Goal: Transaction & Acquisition: Purchase product/service

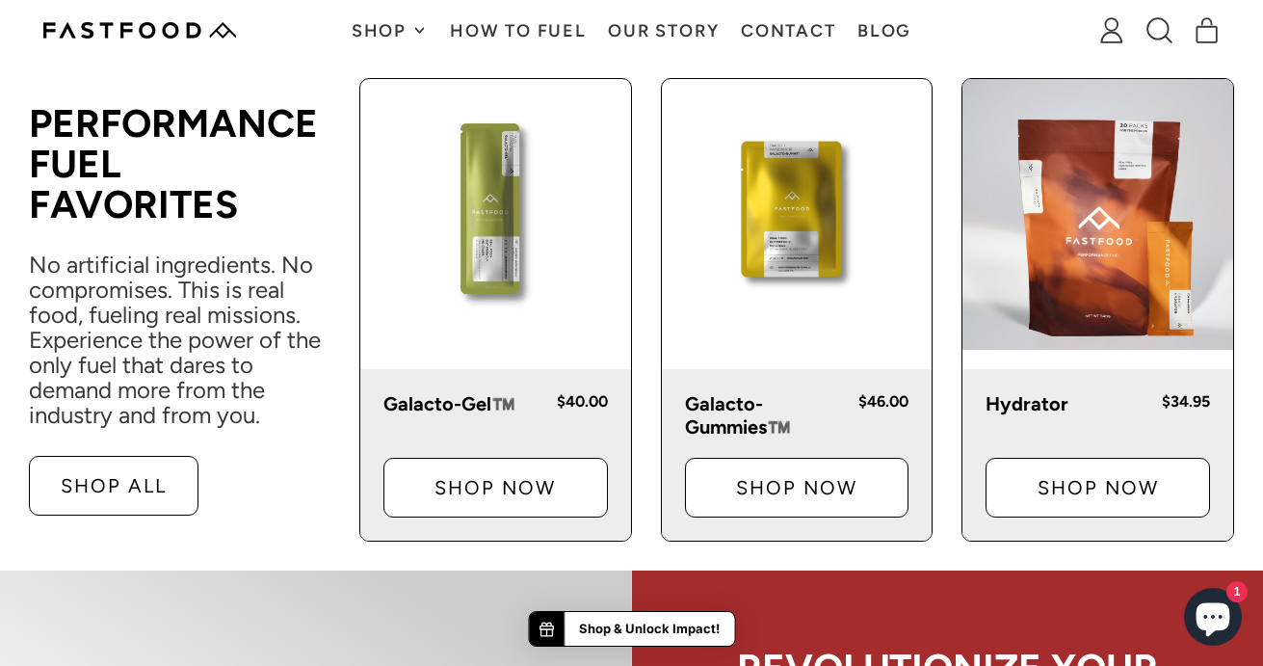
scroll to position [991, 0]
click at [1071, 276] on img at bounding box center [1097, 214] width 271 height 271
click at [1015, 403] on p "Hydrator" at bounding box center [1068, 403] width 165 height 23
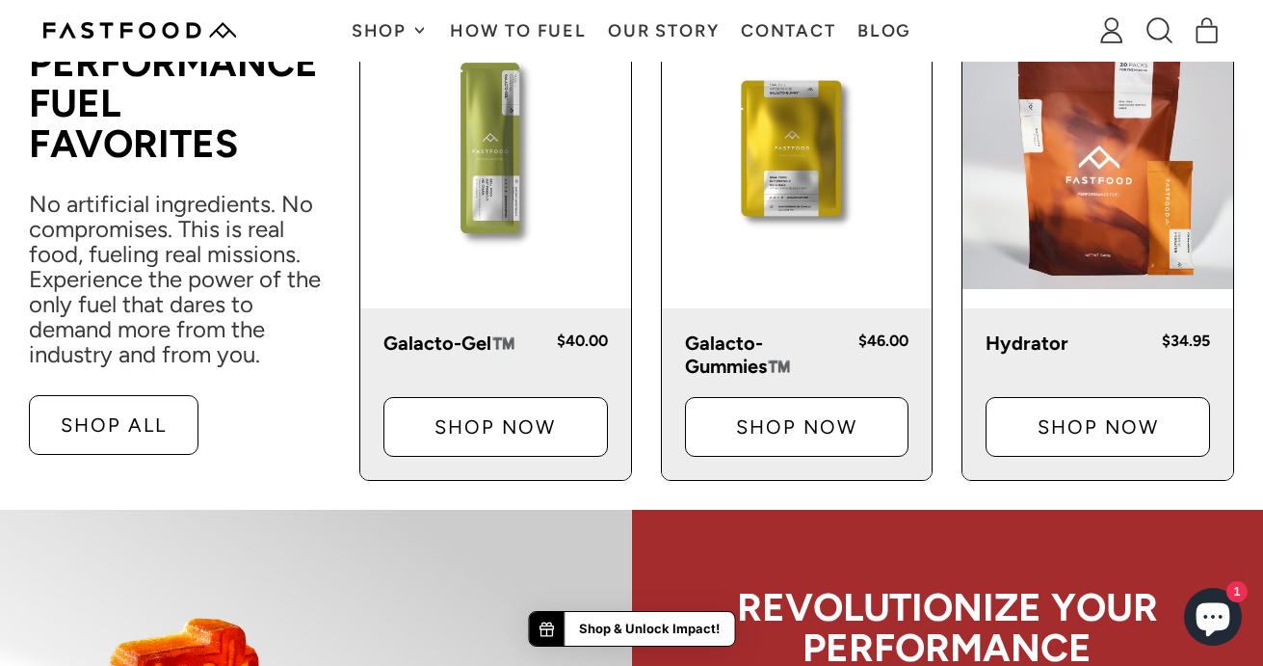
scroll to position [946, 0]
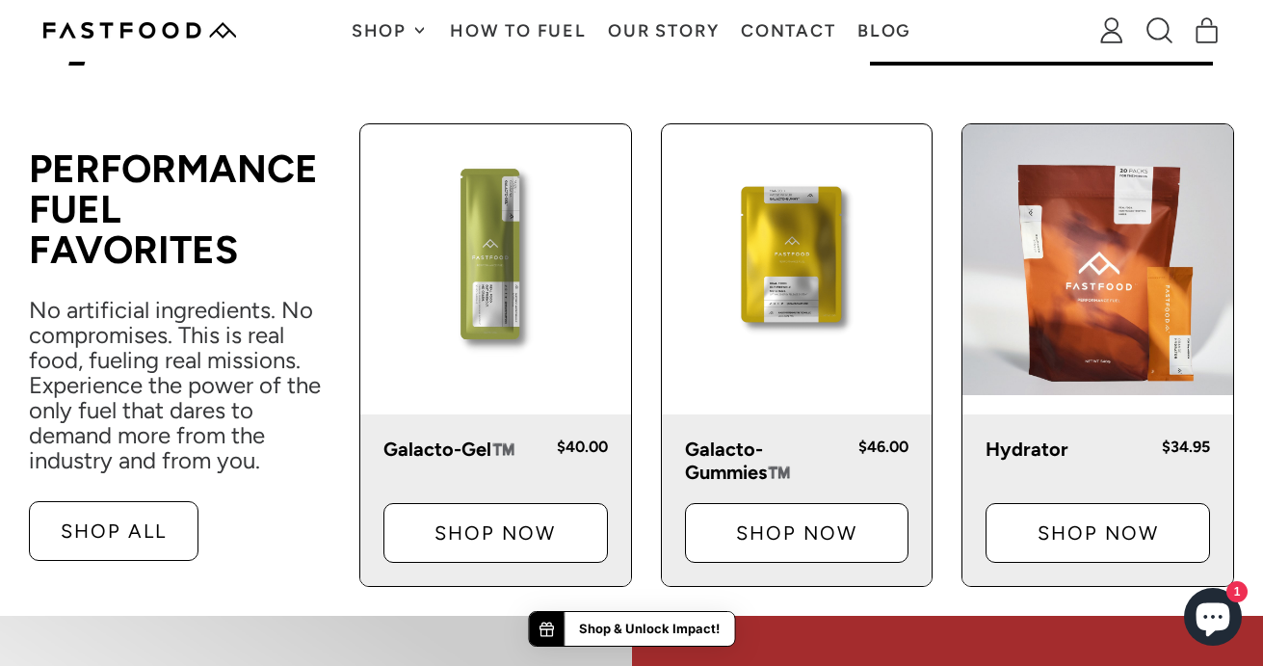
click at [1087, 276] on img at bounding box center [1097, 259] width 271 height 271
click at [1039, 467] on div "Hydrator $34.95 Shop Now" at bounding box center [1097, 499] width 271 height 171
click at [1041, 459] on p "Hydrator" at bounding box center [1068, 448] width 165 height 23
click at [1053, 537] on p "Shop Now" at bounding box center [1097, 532] width 161 height 19
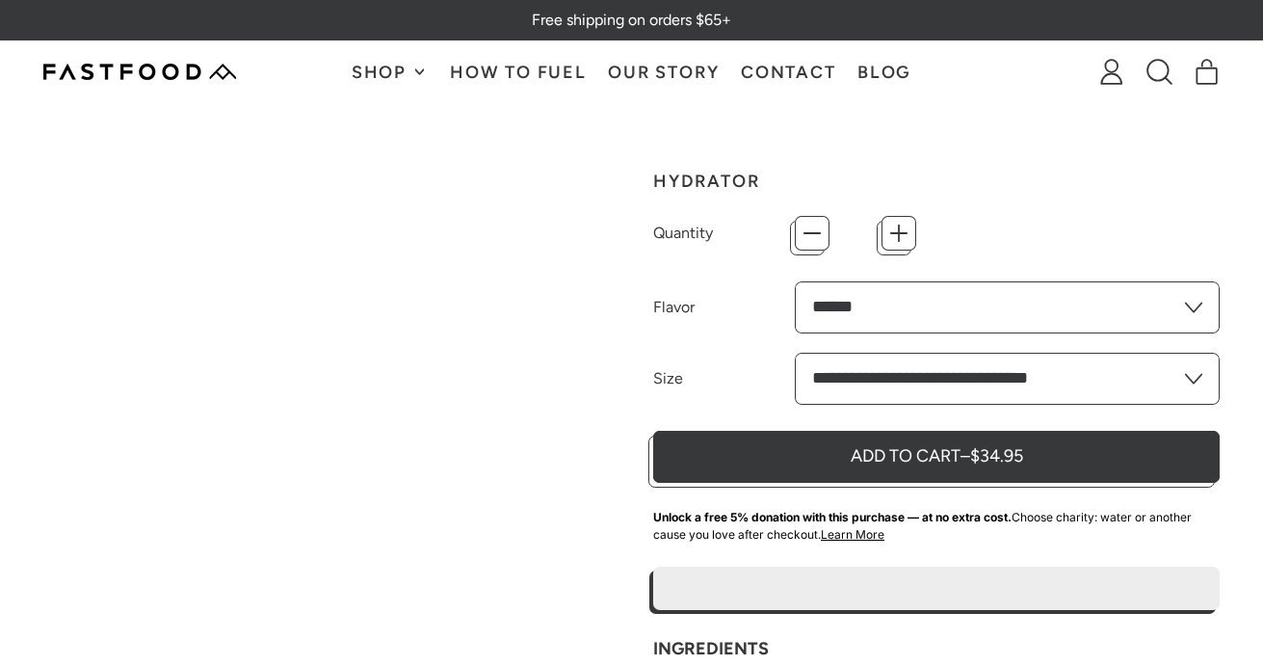
type input "*"
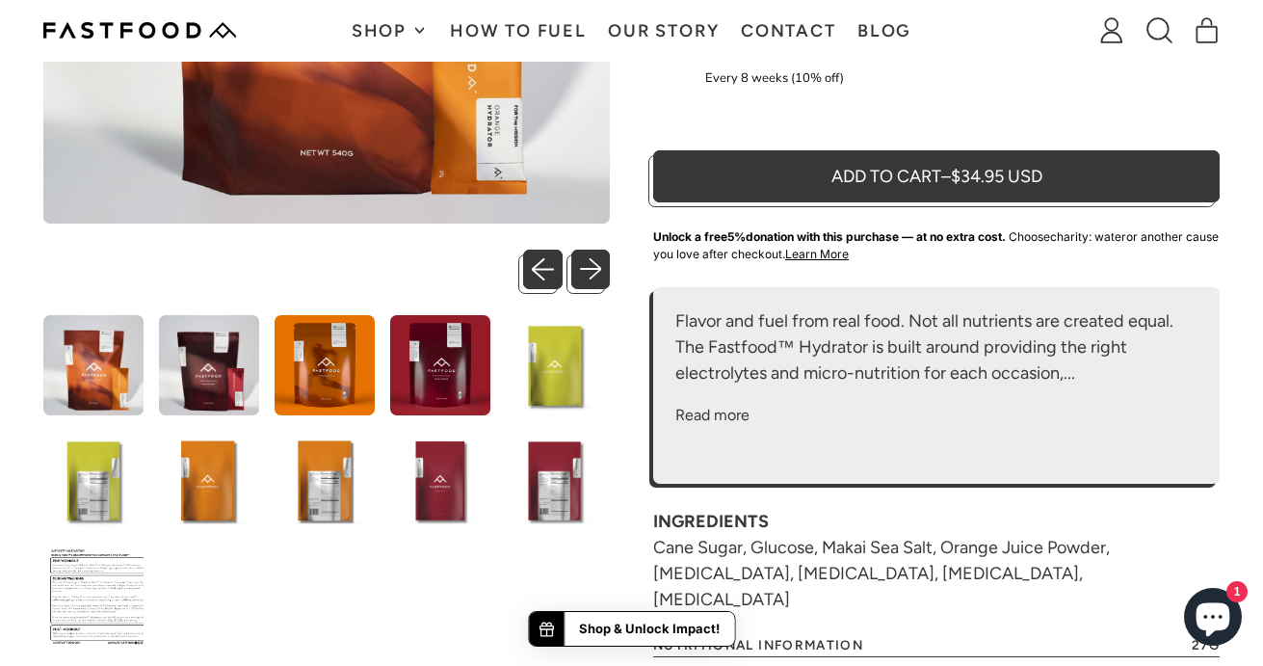
scroll to position [556, 0]
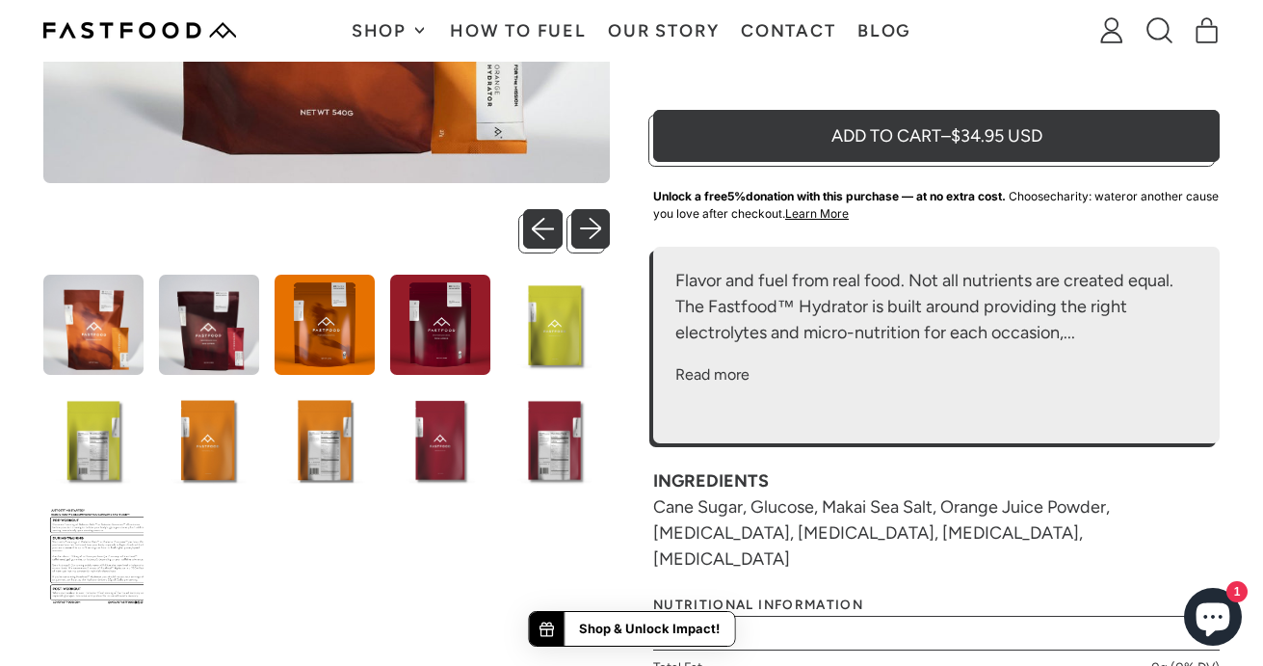
click at [101, 438] on img at bounding box center [93, 440] width 100 height 100
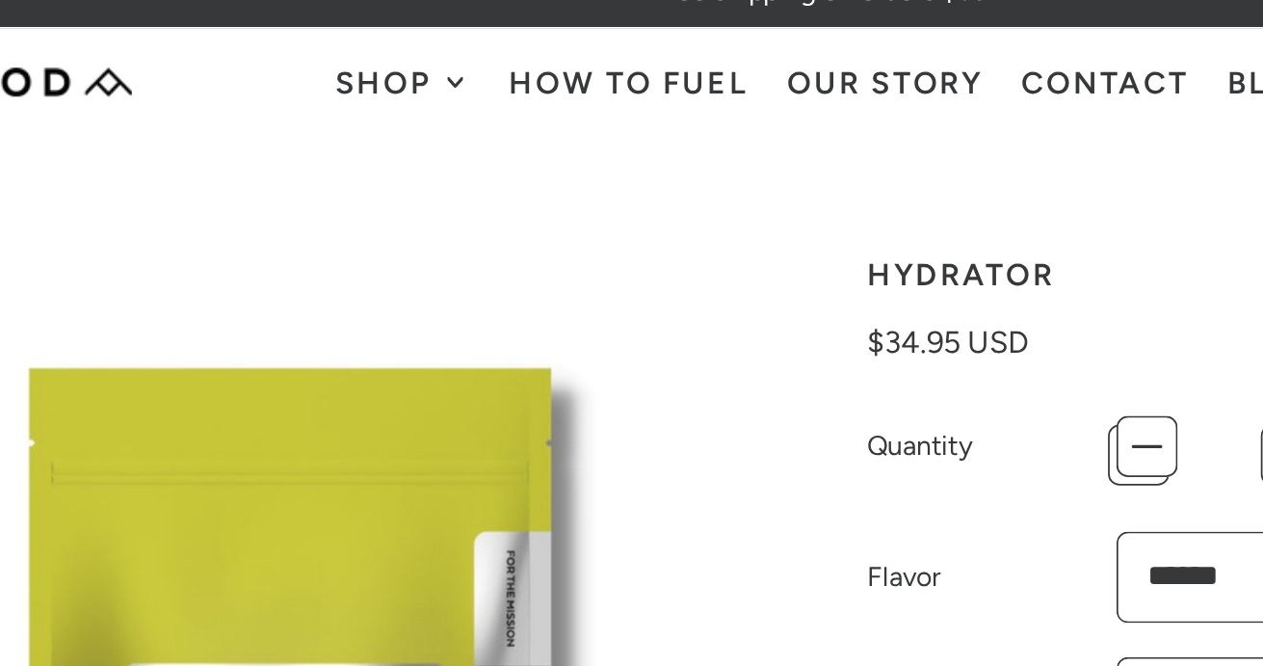
scroll to position [23, 0]
